Goal: Register for event/course

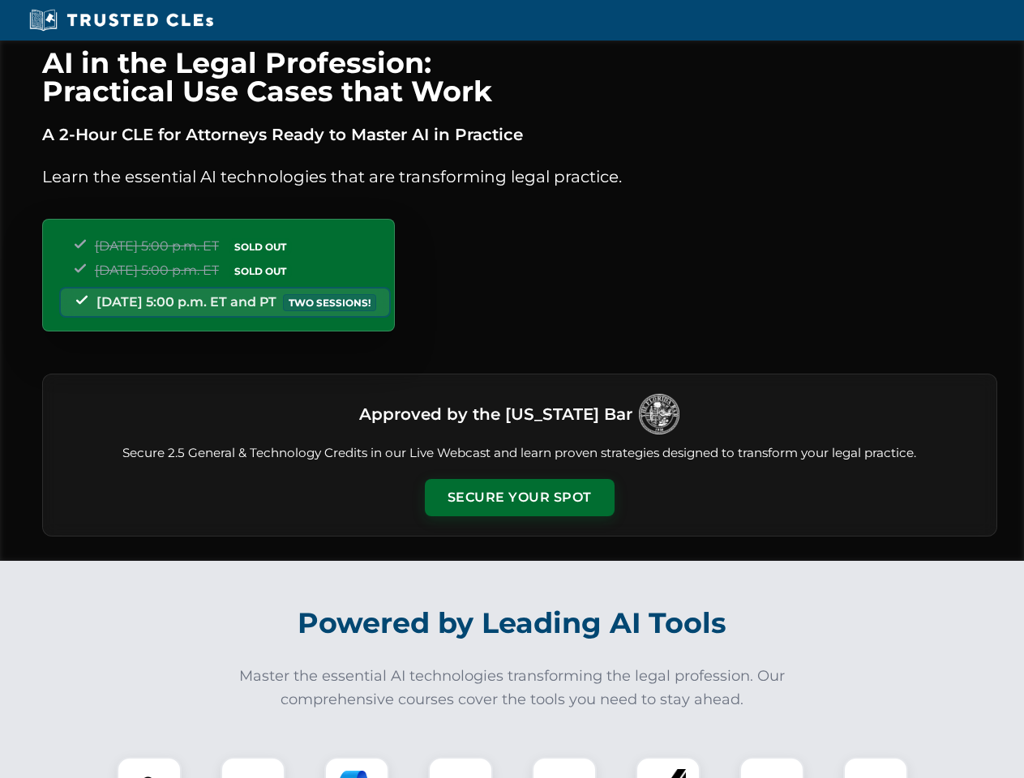
click at [519, 498] on button "Secure Your Spot" at bounding box center [520, 497] width 190 height 37
click at [149, 768] on img at bounding box center [149, 789] width 47 height 47
